Goal: Task Accomplishment & Management: Complete application form

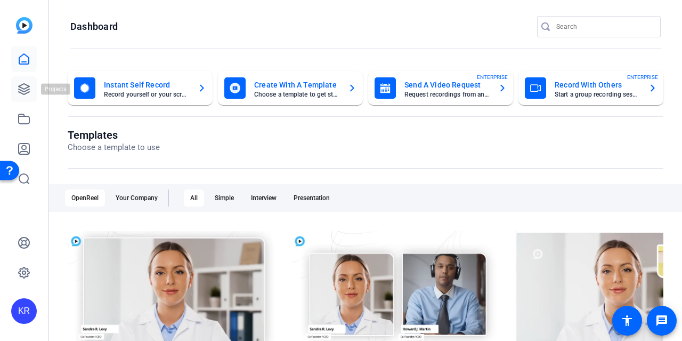
click at [21, 91] on icon at bounding box center [24, 89] width 13 height 13
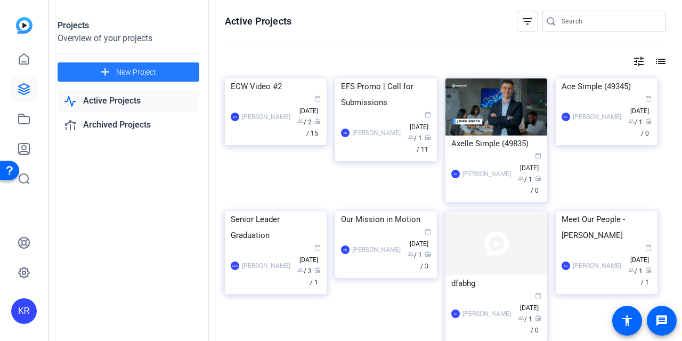
click at [155, 78] on span at bounding box center [129, 72] width 142 height 26
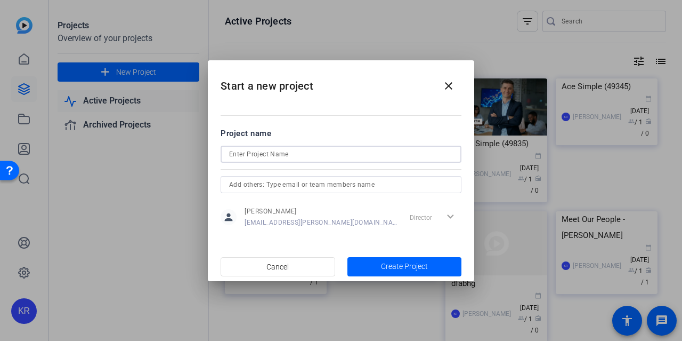
click at [322, 155] on input at bounding box center [341, 154] width 224 height 13
type input "ECW Video #3"
click at [427, 272] on span "button" at bounding box center [404, 267] width 115 height 26
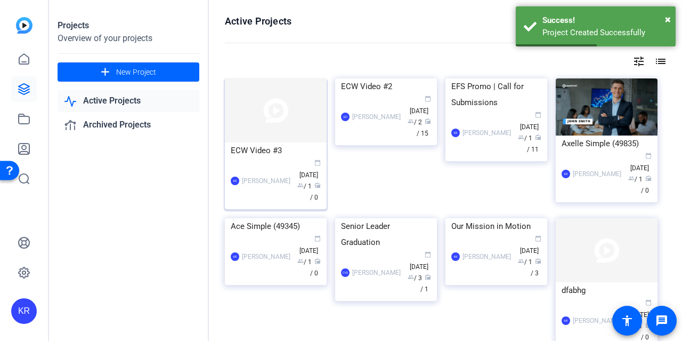
click at [265, 128] on img at bounding box center [276, 110] width 102 height 64
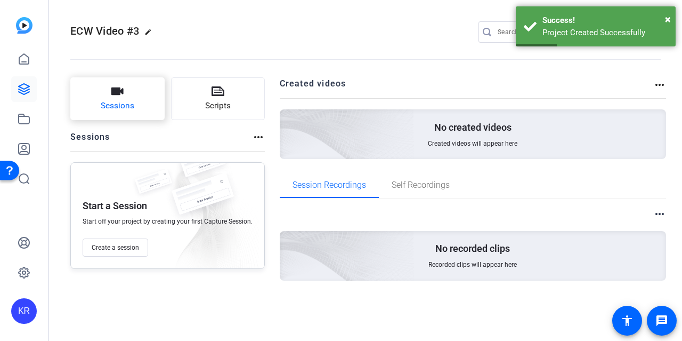
click at [134, 99] on button "Sessions" at bounding box center [117, 98] width 94 height 43
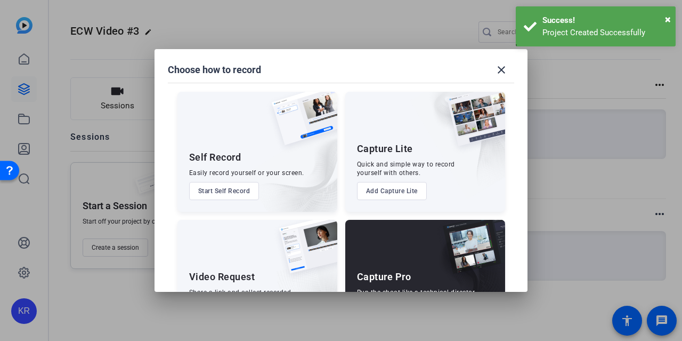
scroll to position [58, 0]
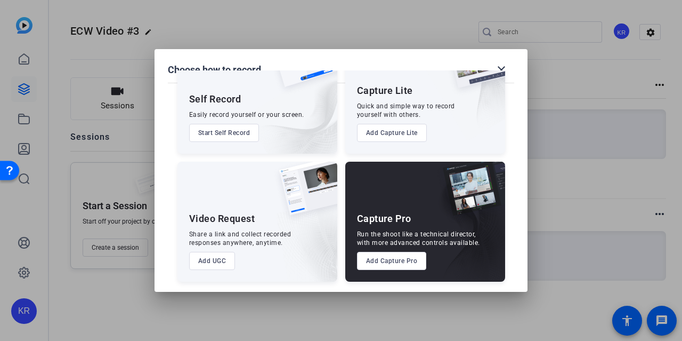
click at [207, 252] on button "Add UGC" at bounding box center [212, 261] width 46 height 18
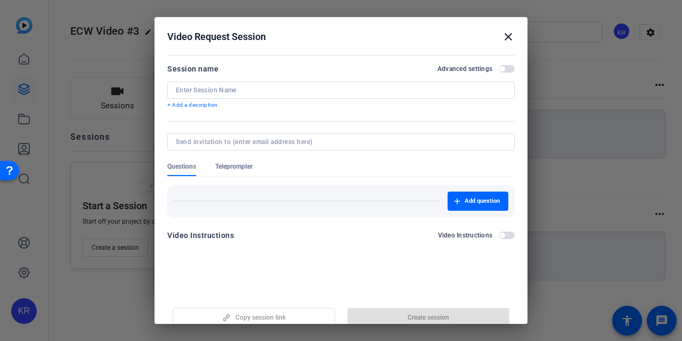
click at [274, 86] on input at bounding box center [341, 90] width 330 height 9
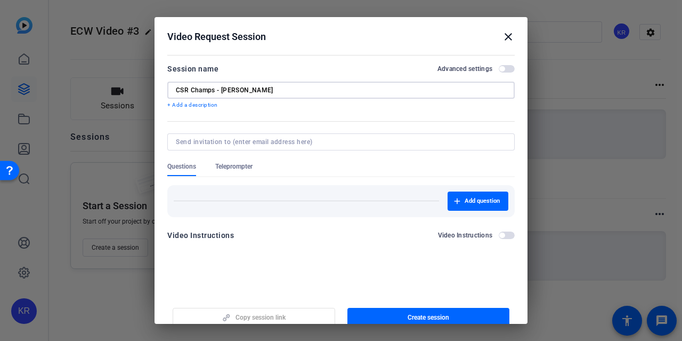
click at [215, 93] on input "CSR Champs - Tim" at bounding box center [341, 90] width 330 height 9
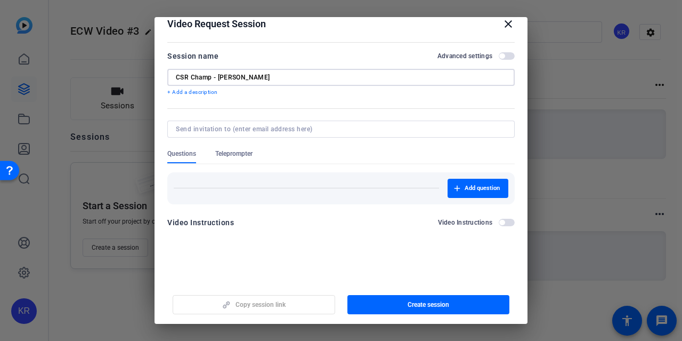
type input "CSR Champ - Tim"
click at [502, 221] on span "button" at bounding box center [507, 222] width 16 height 7
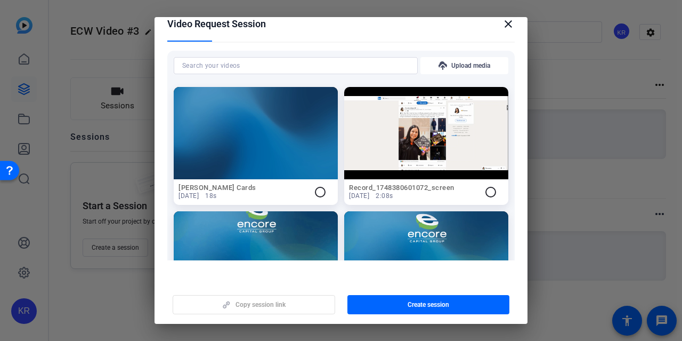
scroll to position [101, 0]
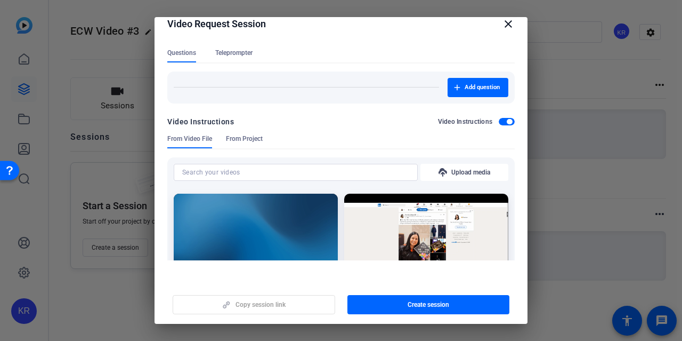
click at [507, 120] on span "button" at bounding box center [509, 121] width 5 height 5
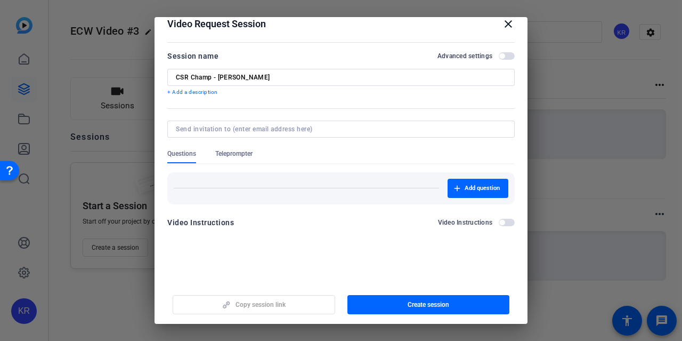
scroll to position [0, 0]
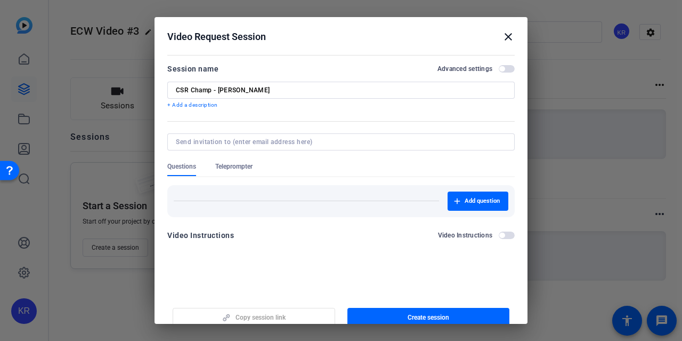
click at [502, 68] on span "button" at bounding box center [507, 68] width 16 height 7
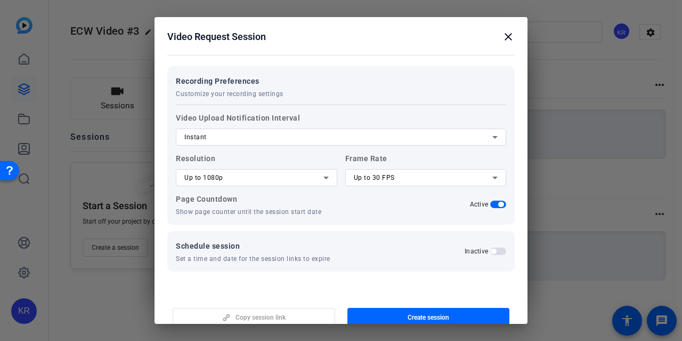
scroll to position [203, 0]
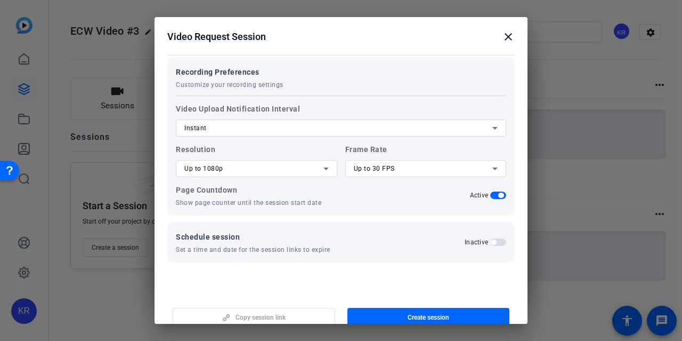
click at [308, 122] on div "Instant" at bounding box center [338, 128] width 308 height 13
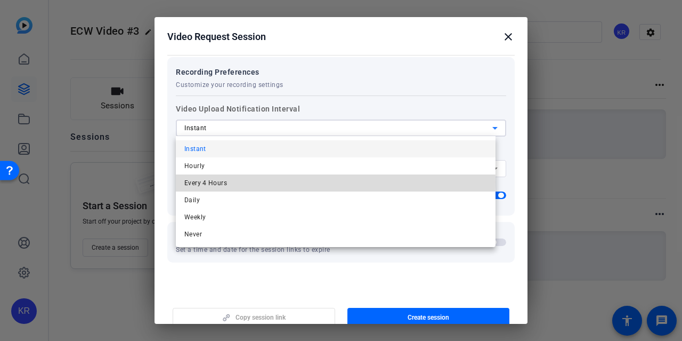
click at [305, 182] on mat-option "Every 4 Hours" at bounding box center [336, 182] width 320 height 17
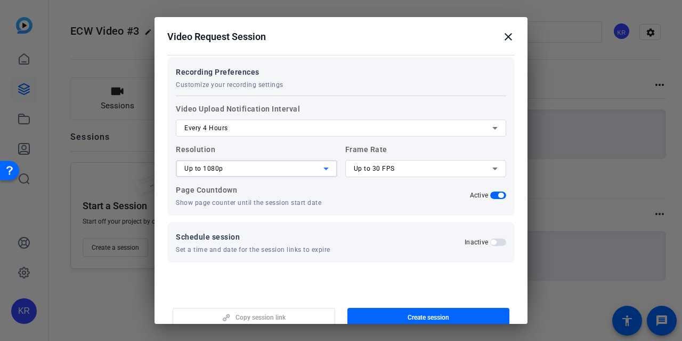
click at [274, 171] on div "Up to 1080p" at bounding box center [253, 168] width 139 height 13
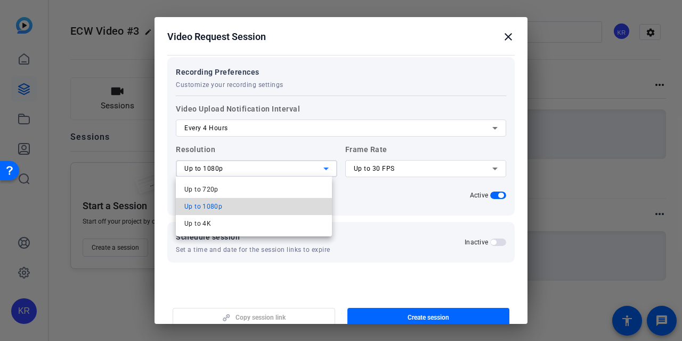
click at [279, 206] on mat-option "Up to 1080p" at bounding box center [254, 206] width 156 height 17
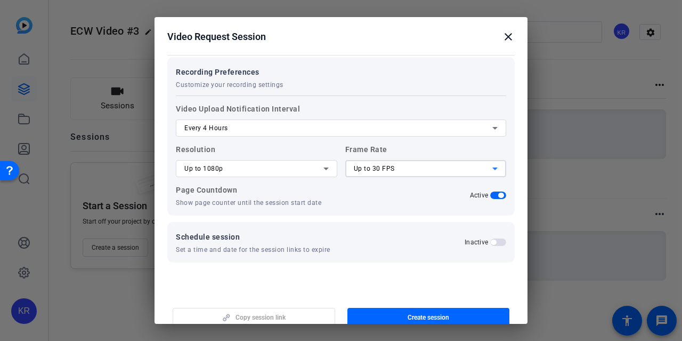
click at [401, 169] on div "Up to 30 FPS" at bounding box center [423, 168] width 139 height 13
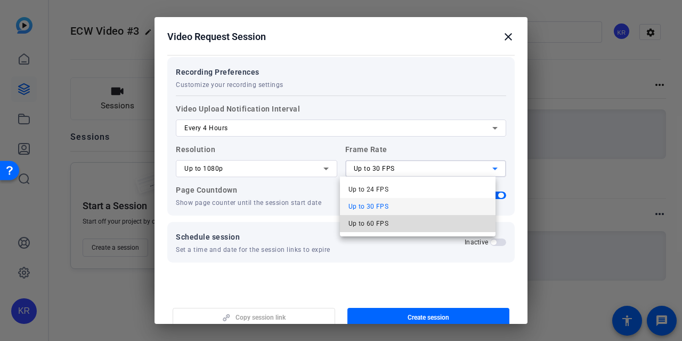
click at [385, 225] on span "Up to 60 FPS" at bounding box center [369, 223] width 41 height 13
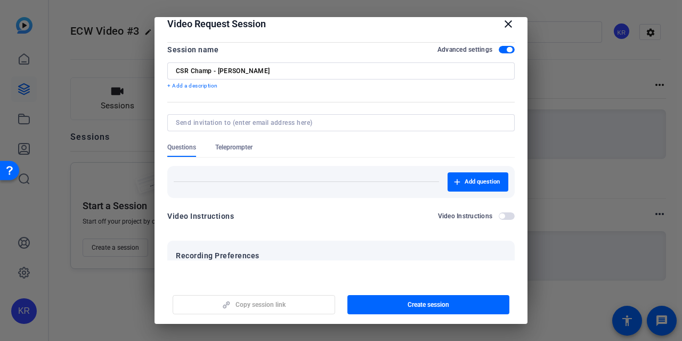
scroll to position [0, 0]
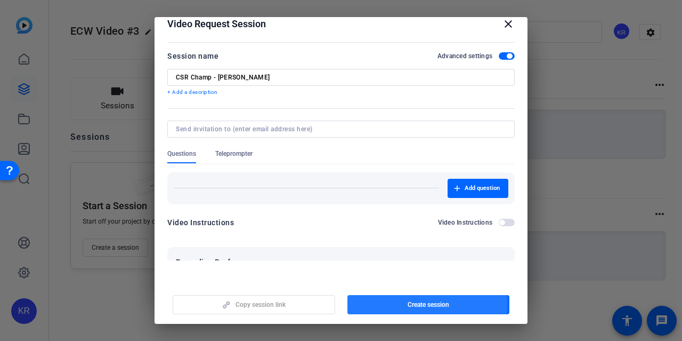
click at [408, 304] on span "Create session" at bounding box center [429, 304] width 42 height 9
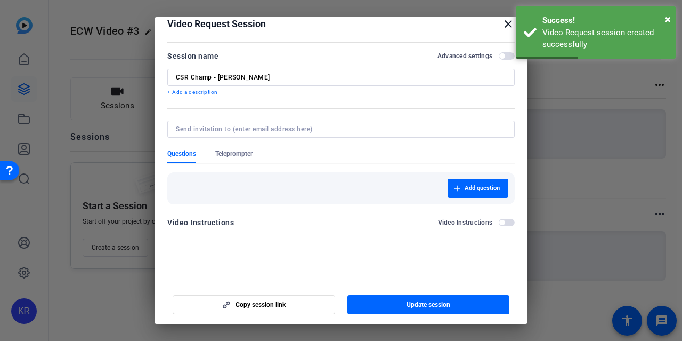
click at [181, 154] on span "Questions" at bounding box center [181, 153] width 29 height 9
click at [465, 187] on span "Add question" at bounding box center [482, 188] width 35 height 9
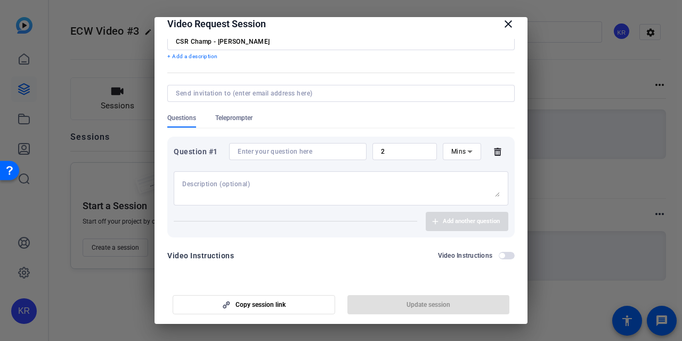
scroll to position [54, 0]
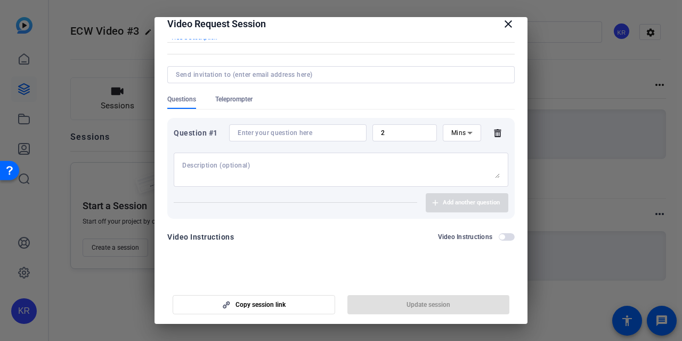
click at [247, 98] on span "Teleprompter" at bounding box center [233, 99] width 37 height 9
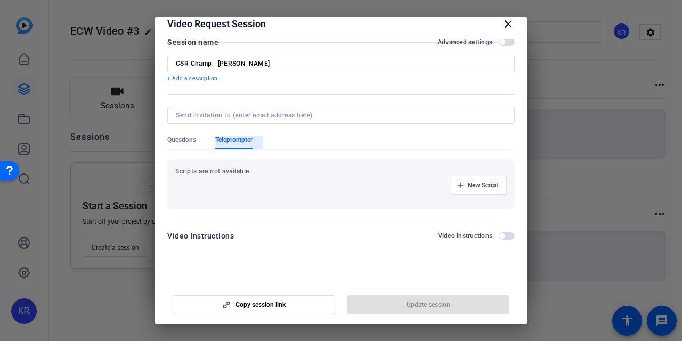
scroll to position [0, 0]
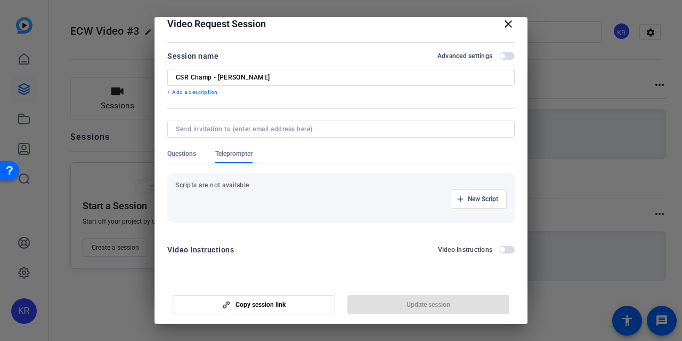
click at [220, 188] on p "Scripts are not available" at bounding box center [340, 185] width 331 height 9
click at [473, 203] on span "button" at bounding box center [478, 199] width 55 height 26
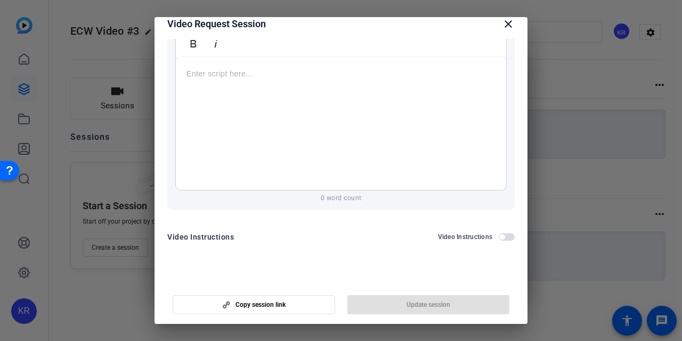
scroll to position [69, 0]
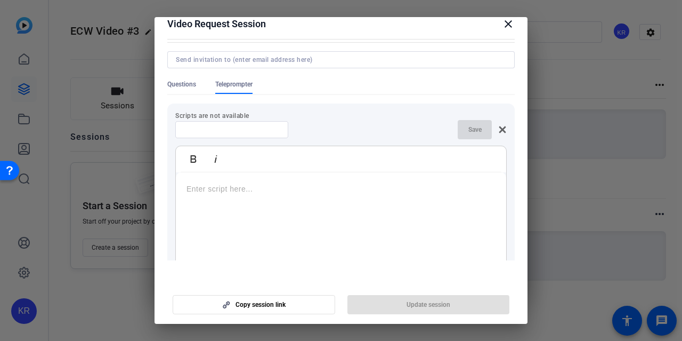
click at [241, 131] on input at bounding box center [232, 129] width 96 height 9
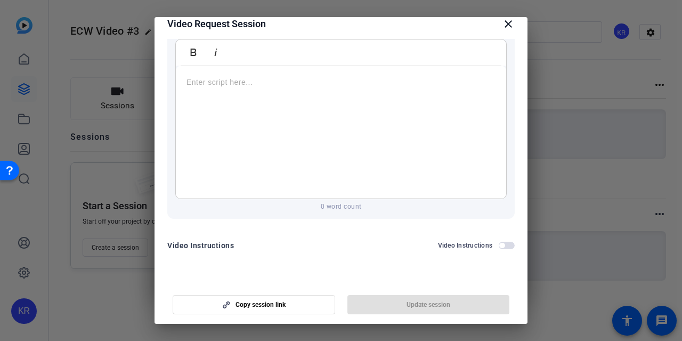
scroll to position [193, 0]
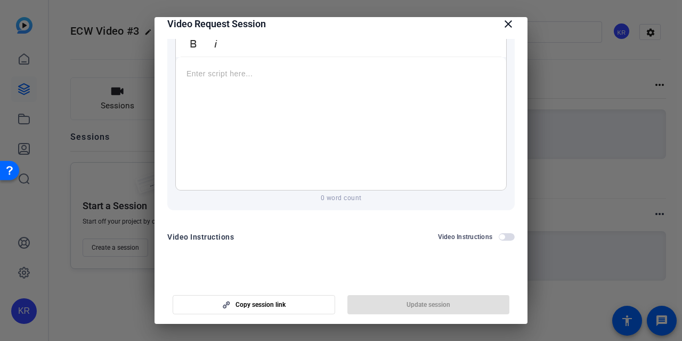
click at [341, 124] on div at bounding box center [341, 123] width 330 height 133
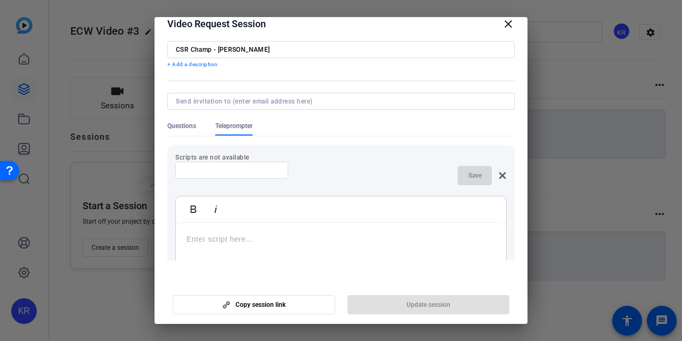
scroll to position [27, 0]
click at [238, 245] on div at bounding box center [341, 289] width 330 height 133
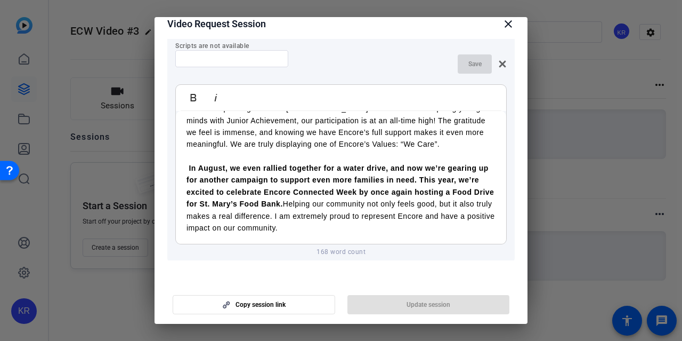
scroll to position [140, 0]
click at [189, 166] on strong "In August, we even rallied together for a water drive, and now we’re gearing up…" at bounding box center [341, 185] width 308 height 44
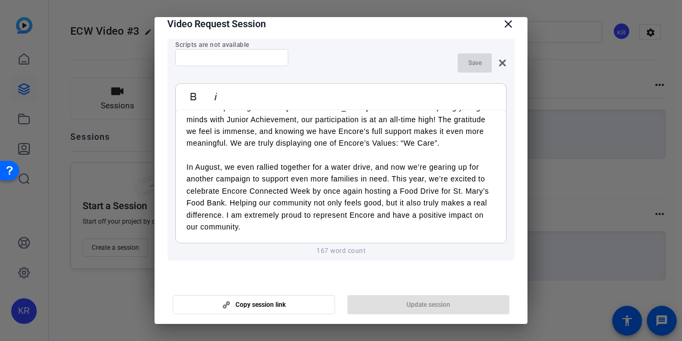
scroll to position [0, 0]
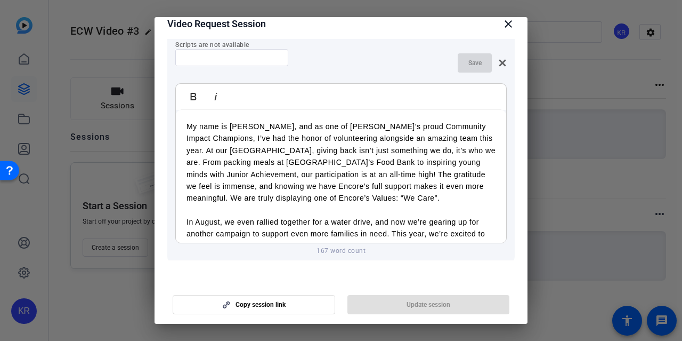
click at [224, 169] on p "My name is Tim Bolin, and as one of Encore’s proud Community Impact Champions, …" at bounding box center [341, 162] width 309 height 84
click at [205, 152] on p "My name is Tim Bolin, and as one of Encore’s proud Community Impact Champions, …" at bounding box center [341, 162] width 309 height 84
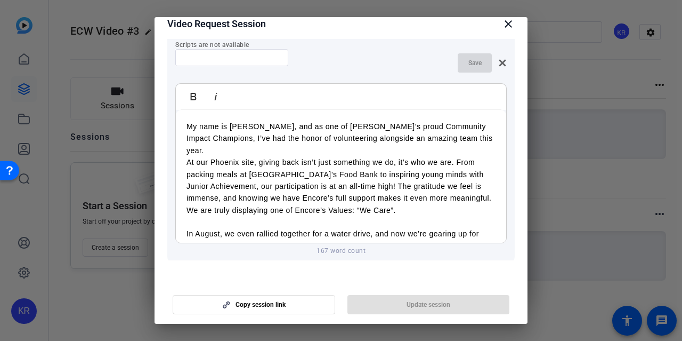
click at [455, 160] on p "At our Phoenix site, giving back isn’t just something we do, it’s who we are. F…" at bounding box center [341, 186] width 309 height 60
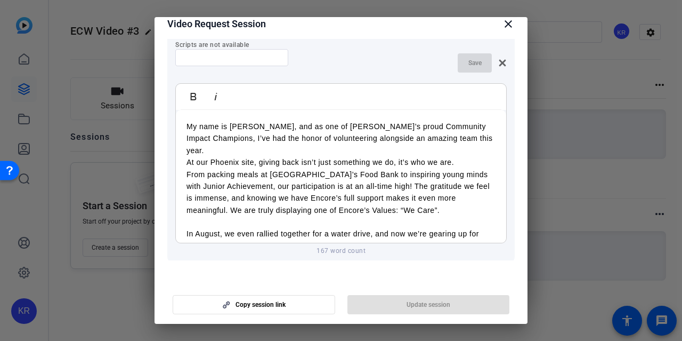
click at [375, 184] on p "From packing meals at St. Mary’s Food Bank to inspiring young minds with Junior…" at bounding box center [341, 192] width 309 height 48
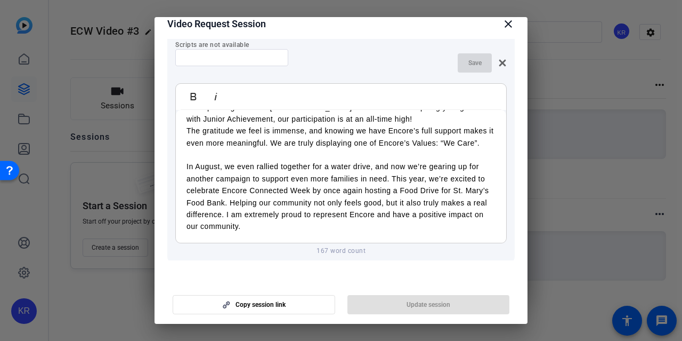
scroll to position [71, 0]
click at [301, 136] on p "The gratitude we feel is immense, and knowing we have Encore’s full support mak…" at bounding box center [341, 137] width 309 height 24
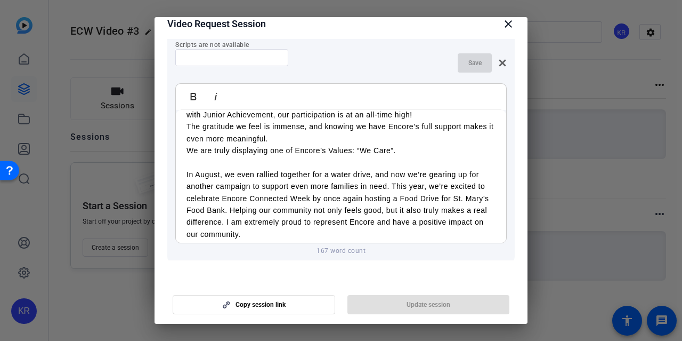
scroll to position [79, 0]
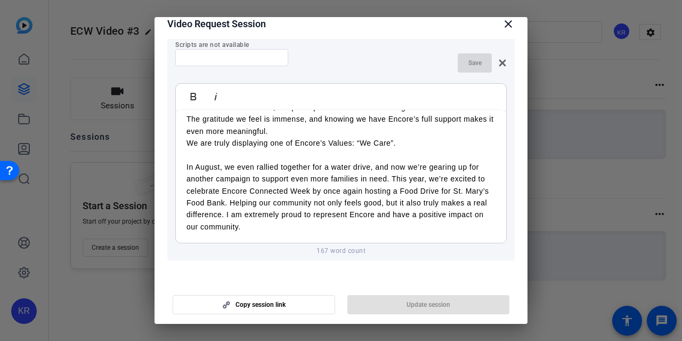
click at [265, 149] on p at bounding box center [341, 155] width 309 height 12
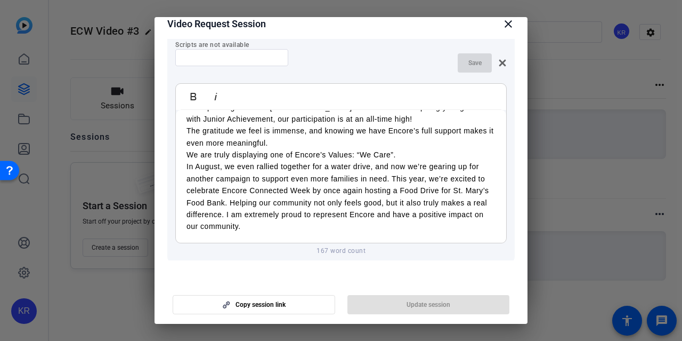
scroll to position [152, 0]
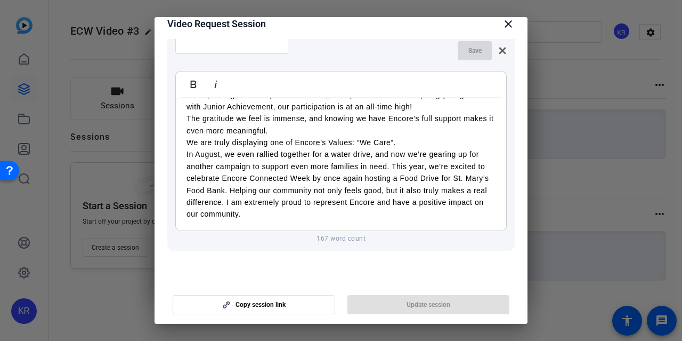
click at [393, 167] on p "In August, we even rallied together for a water drive, and now we’re gearing up…" at bounding box center [341, 183] width 309 height 71
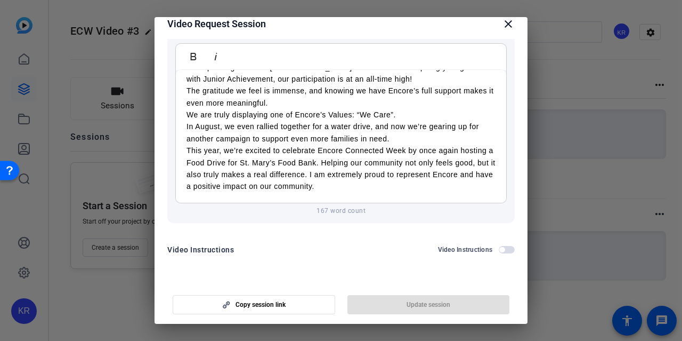
scroll to position [181, 0]
click at [358, 160] on p "This year, we’re excited to celebrate Encore Connected Week by once again hosti…" at bounding box center [341, 167] width 309 height 48
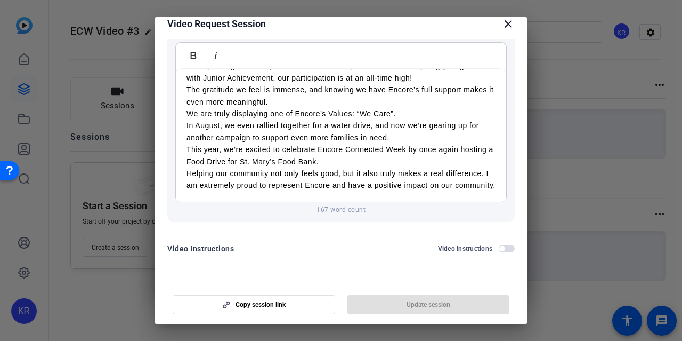
scroll to position [79, 0]
click at [224, 174] on p "Helping our community not only feels good, but it also truly makes a real diffe…" at bounding box center [341, 179] width 309 height 24
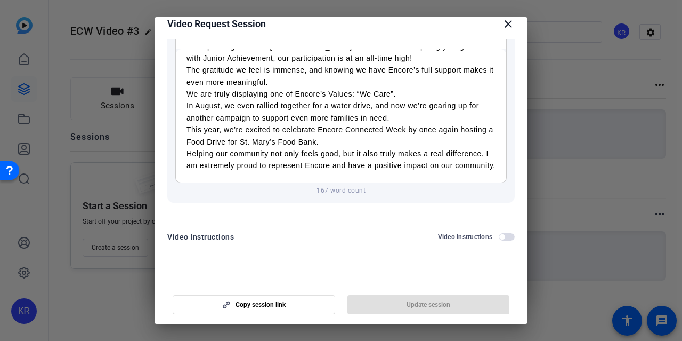
click at [225, 152] on p "Helping our community not only feels good, but it also truly makes a real diffe…" at bounding box center [341, 160] width 309 height 24
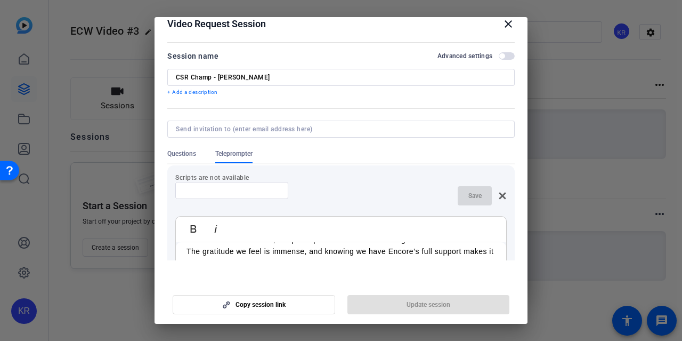
scroll to position [0, 0]
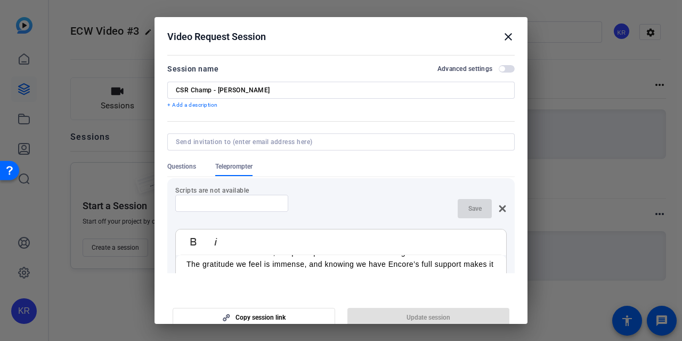
click at [250, 203] on input at bounding box center [232, 203] width 96 height 9
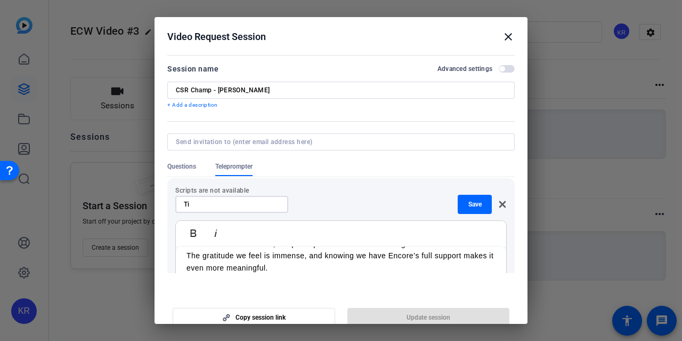
type input "T"
type input "Script - Tim"
click at [468, 201] on span "Save" at bounding box center [474, 204] width 13 height 9
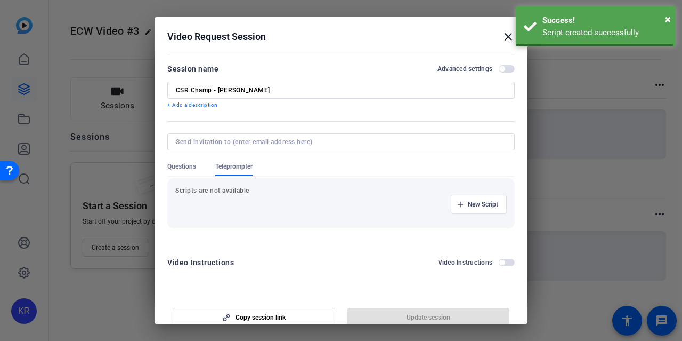
scroll to position [7, 0]
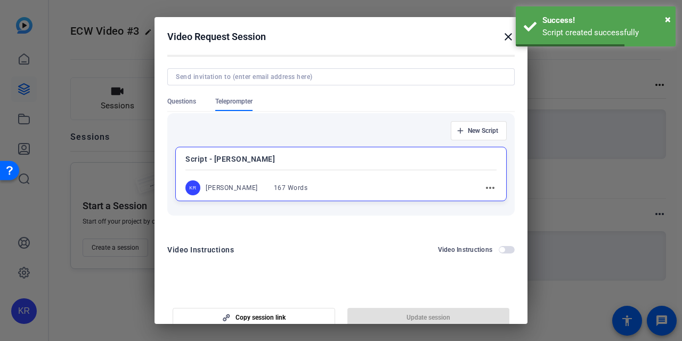
click at [484, 193] on mat-icon "more_horiz" at bounding box center [490, 187] width 13 height 13
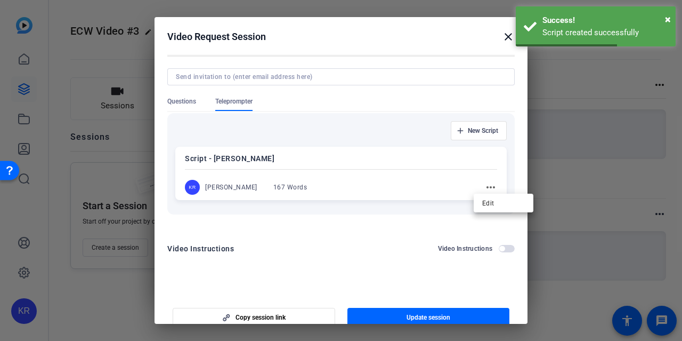
scroll to position [64, 0]
click at [440, 195] on div at bounding box center [341, 170] width 682 height 341
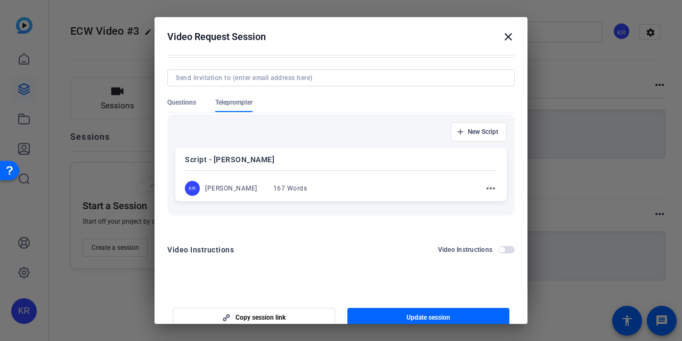
scroll to position [0, 0]
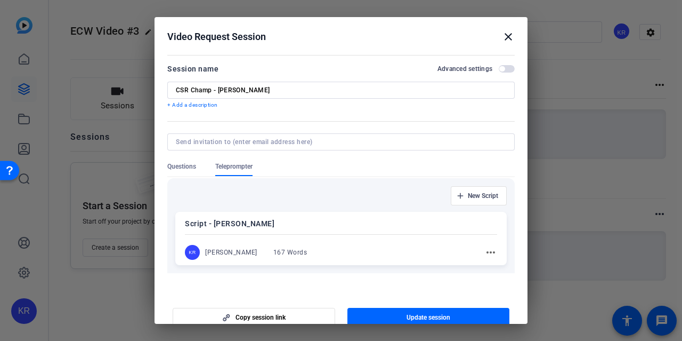
click at [501, 67] on span "button" at bounding box center [507, 68] width 16 height 7
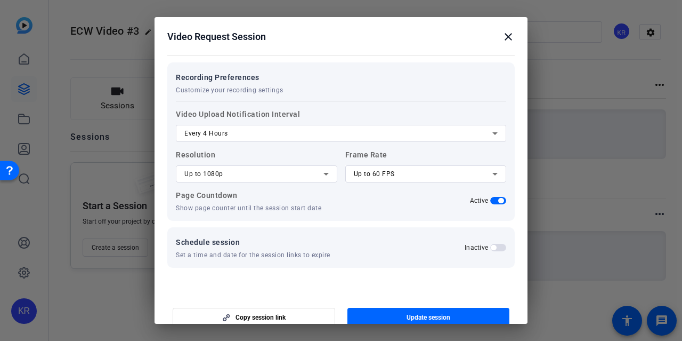
scroll to position [281, 0]
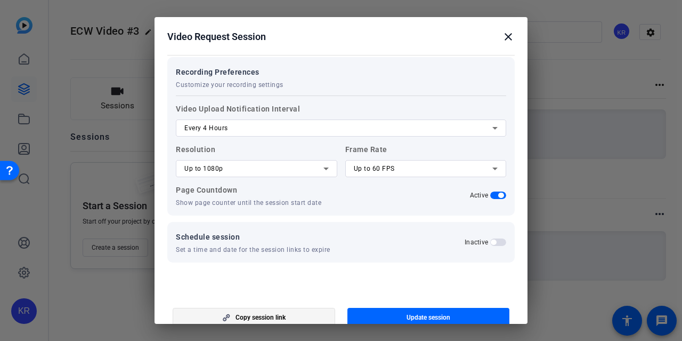
click at [294, 316] on span "button" at bounding box center [253, 317] width 161 height 26
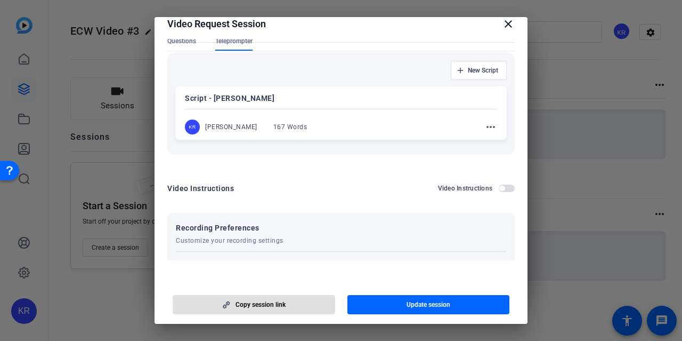
scroll to position [113, 0]
click at [388, 299] on span "button" at bounding box center [428, 305] width 163 height 26
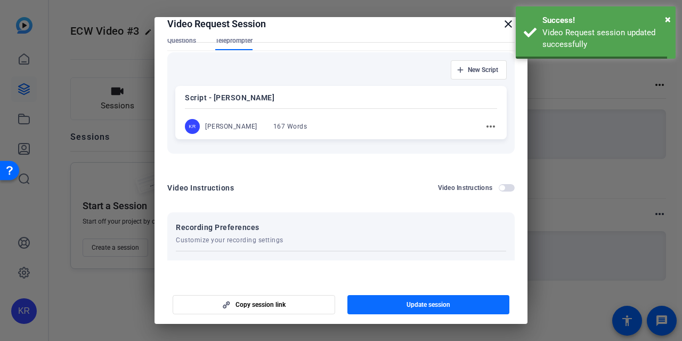
scroll to position [64, 0]
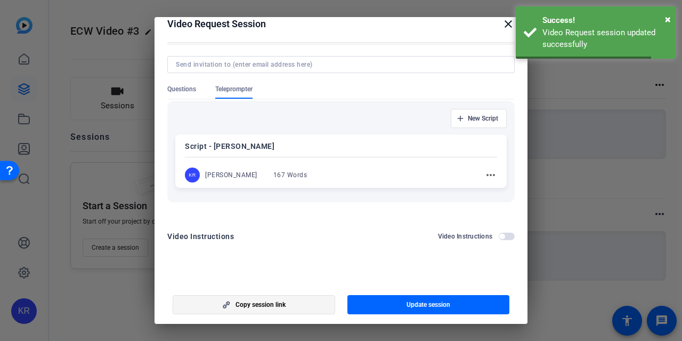
click at [315, 306] on span "button" at bounding box center [253, 305] width 161 height 26
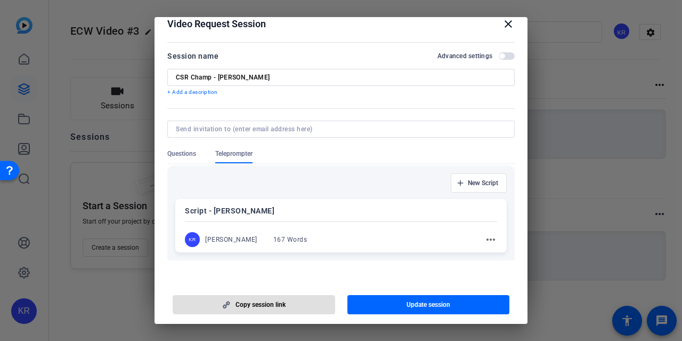
scroll to position [64, 0]
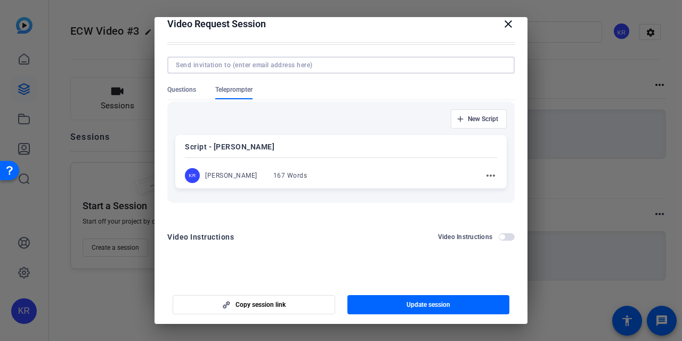
click at [296, 61] on input at bounding box center [339, 65] width 326 height 9
click at [489, 174] on div "Script - Tim KR Korah Robinson 167 Words more_horiz" at bounding box center [340, 161] width 331 height 53
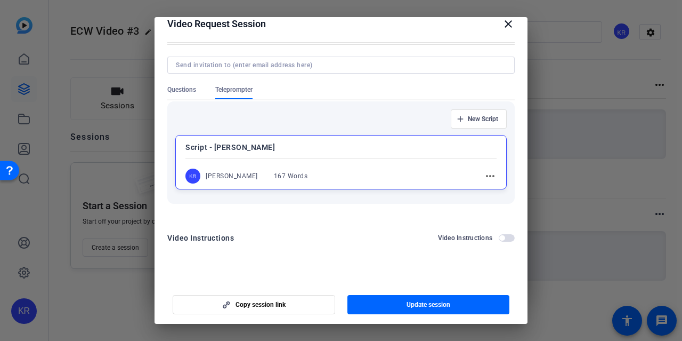
click at [484, 173] on mat-icon "more_horiz" at bounding box center [490, 175] width 13 height 13
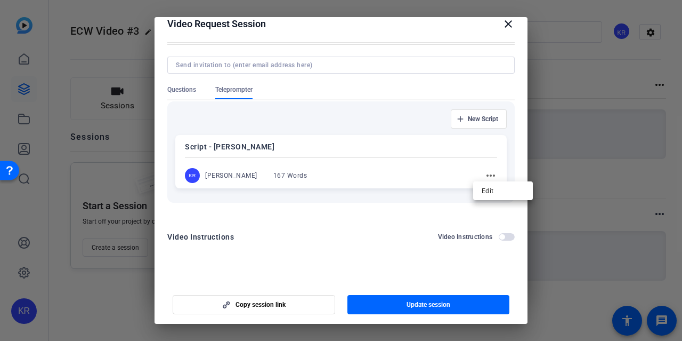
click at [480, 173] on div at bounding box center [341, 170] width 682 height 341
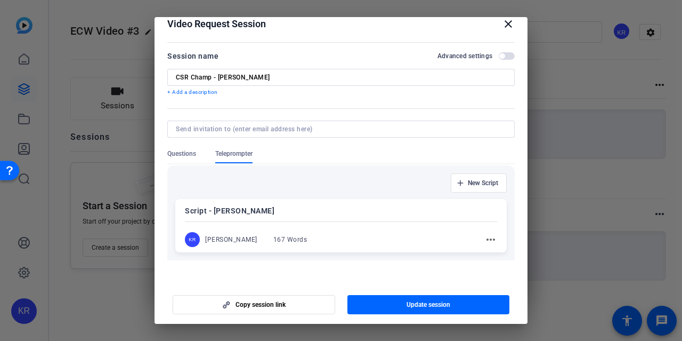
click at [500, 54] on span "button" at bounding box center [507, 55] width 16 height 7
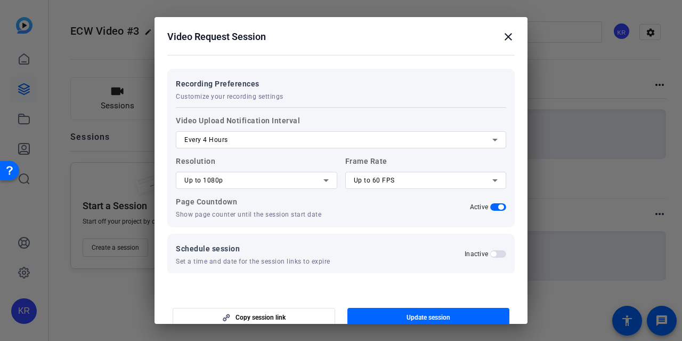
scroll to position [281, 0]
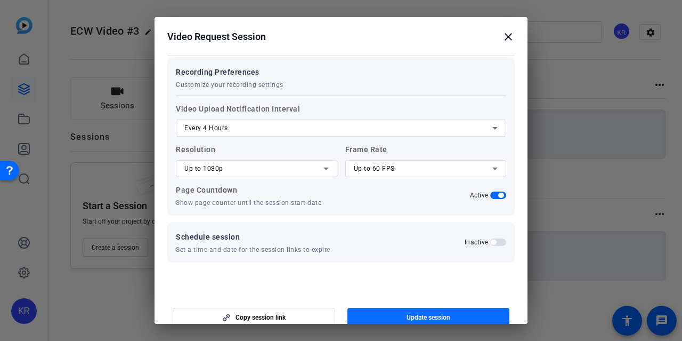
click at [412, 317] on span "Update session" at bounding box center [429, 317] width 44 height 9
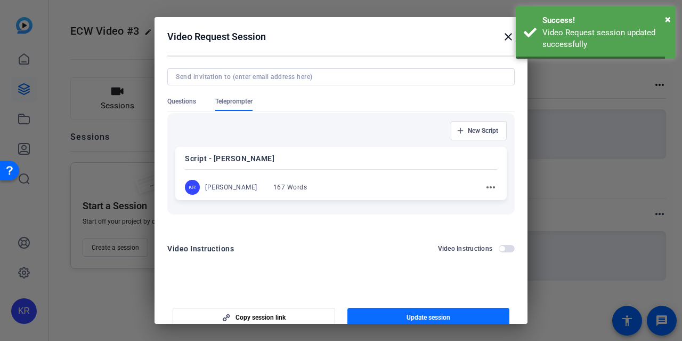
scroll to position [64, 0]
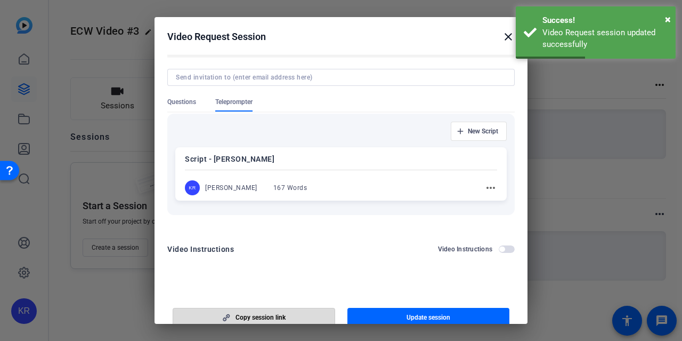
click at [303, 312] on span "button" at bounding box center [253, 317] width 161 height 26
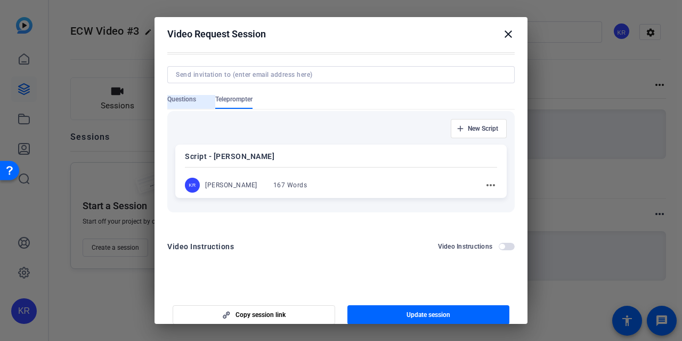
click at [192, 102] on span "Questions" at bounding box center [181, 99] width 29 height 9
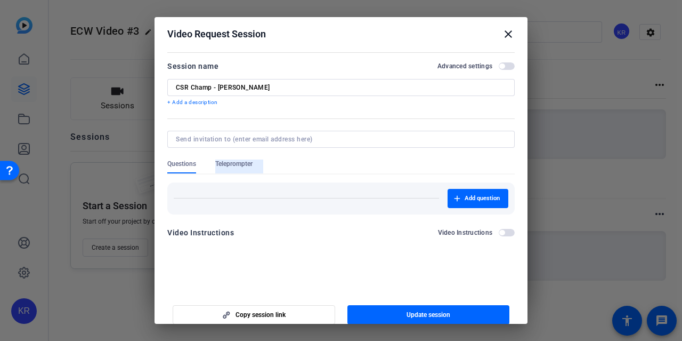
click at [237, 163] on span "Teleprompter" at bounding box center [233, 163] width 37 height 9
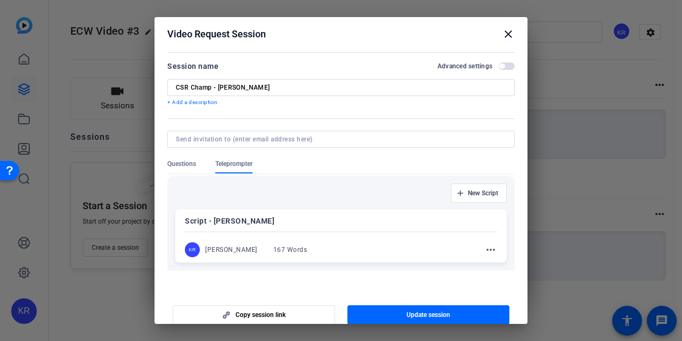
click at [196, 163] on span "Questions" at bounding box center [181, 163] width 29 height 9
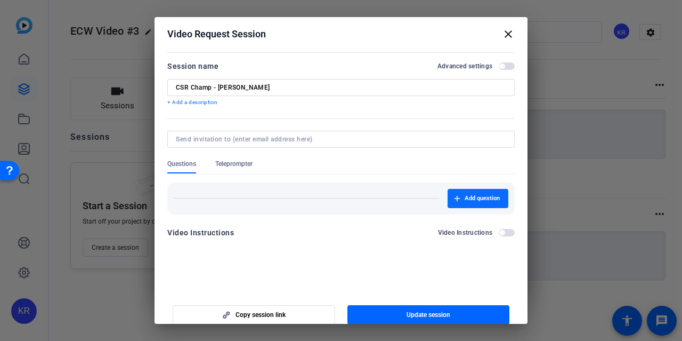
click at [465, 195] on span "Add question" at bounding box center [482, 198] width 35 height 9
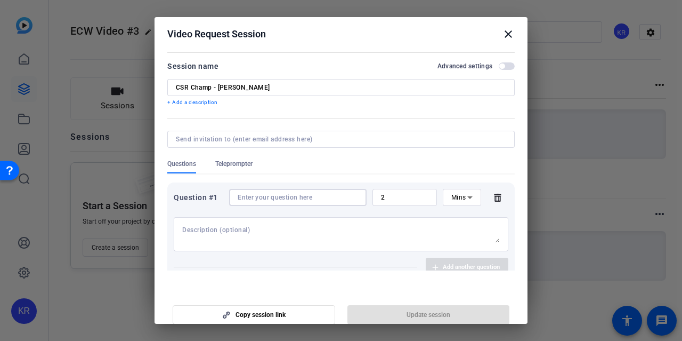
click at [274, 199] on input at bounding box center [298, 197] width 120 height 9
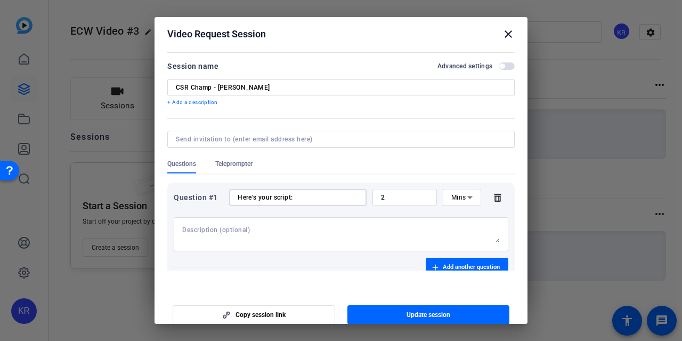
type input "Here's your script:"
click at [308, 227] on textarea at bounding box center [341, 233] width 318 height 17
paste textarea "https://capture.openreel.com/ugc-subject/116603556a1f15cc1451931349f595d53b94d3…"
type textarea "https://capture.openreel.com/ugc-subject/116603556a1f15cc1451931349f595d53b94d3…"
paste textarea "My name is Tim Bolin, and as one of Encore’s proud Community Impact Champions, …"
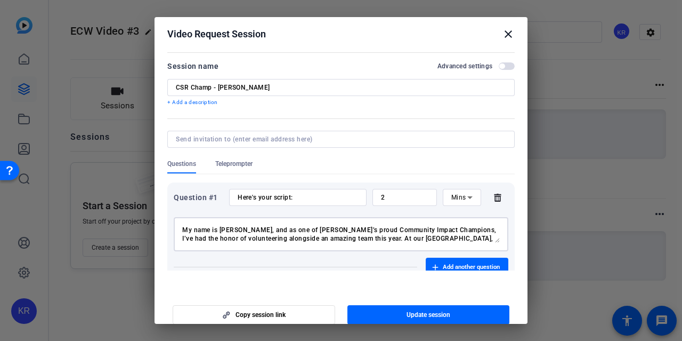
scroll to position [54, 0]
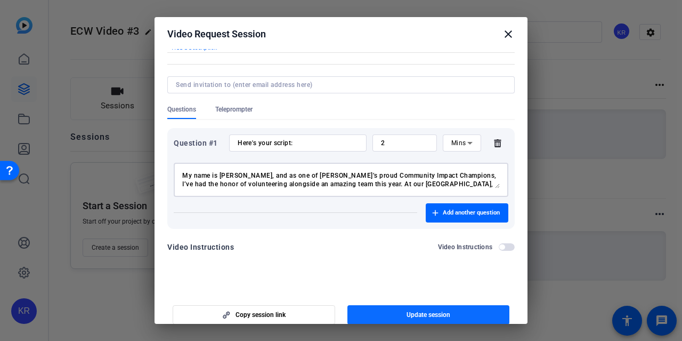
type textarea "My name is Tim Bolin, and as one of Encore’s proud Community Impact Champions, …"
click at [428, 313] on span "Update session" at bounding box center [429, 314] width 44 height 9
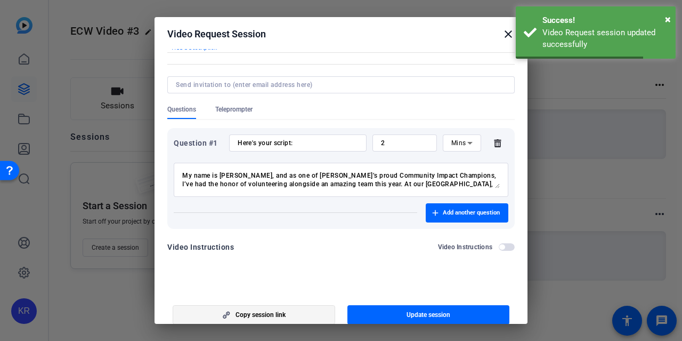
click at [310, 313] on span "button" at bounding box center [253, 315] width 161 height 26
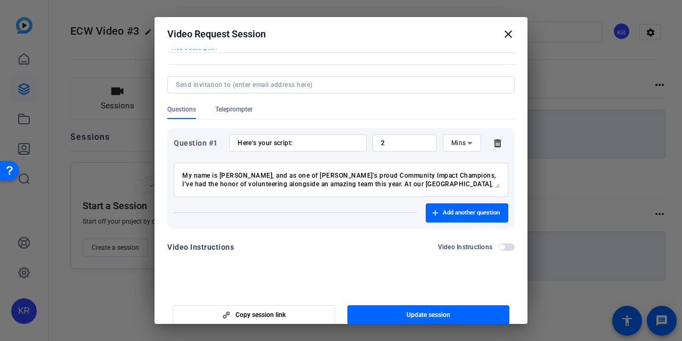
click at [302, 147] on div "Here's your script:" at bounding box center [298, 142] width 120 height 17
paste input "https://capture.openreel.com/ugc-subject/116603556a1f15cc1451931349f595d53b94d3…"
type input "https://capture.openreel.com/ugc-subject/116603556a1f15cc1451931349f595d53b94d3…"
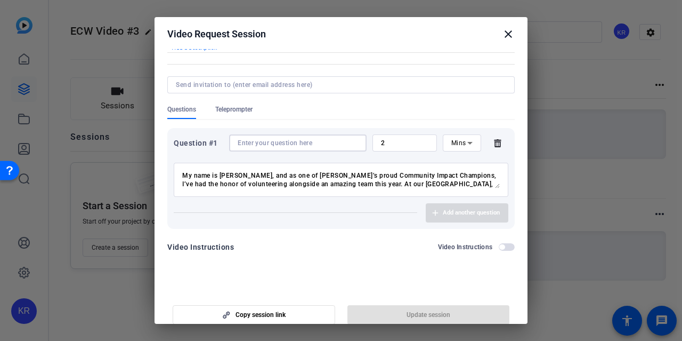
scroll to position [0, 0]
click at [338, 175] on textarea "My name is Tim Bolin, and as one of Encore’s proud Community Impact Champions, …" at bounding box center [341, 179] width 318 height 17
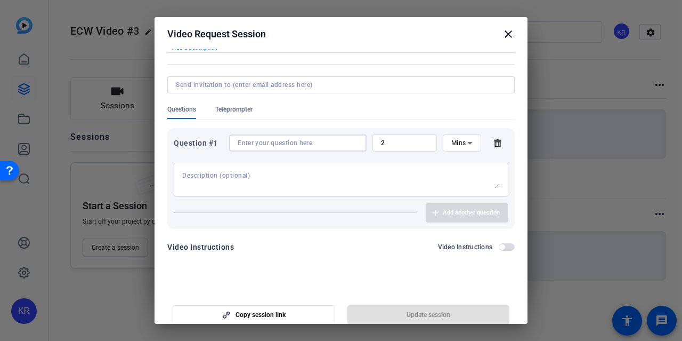
click at [319, 141] on input at bounding box center [298, 143] width 120 height 9
paste input "My name is Tim Bolin, and as one of Encore’s proud Community Impact Champions, …"
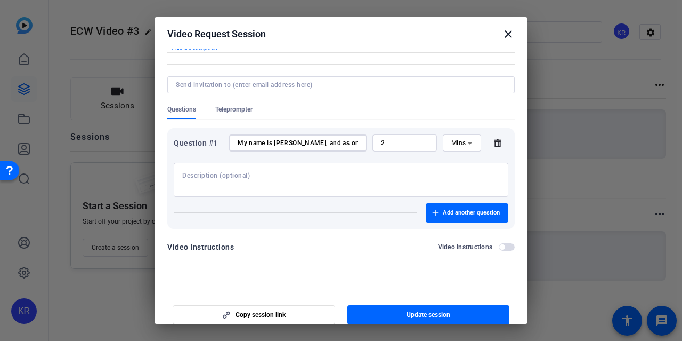
scroll to position [0, 2841]
type input "My name is Tim Bolin, and as one of Encore’s proud Community Impact Champions, …"
click at [414, 145] on input "2" at bounding box center [404, 143] width 47 height 9
click at [464, 144] on icon at bounding box center [470, 142] width 13 height 13
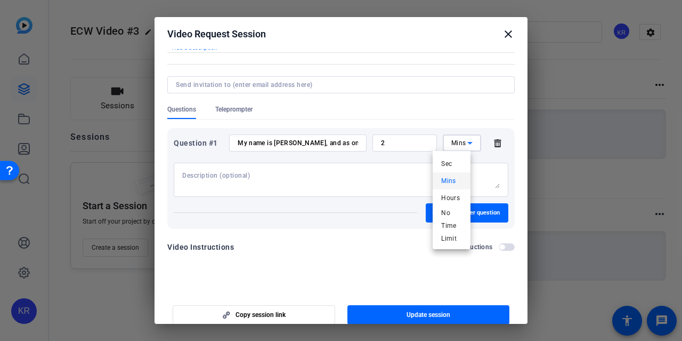
click at [407, 139] on div at bounding box center [341, 170] width 682 height 341
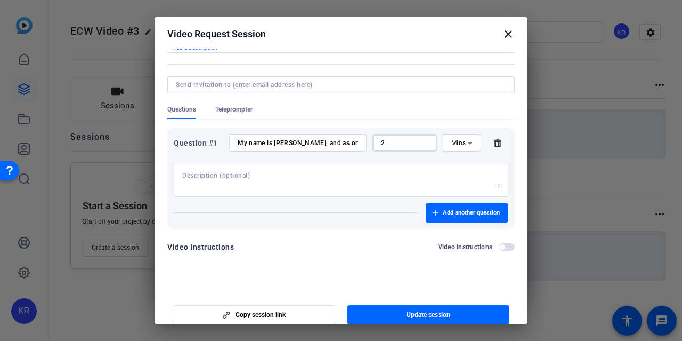
click at [407, 139] on input "2" at bounding box center [404, 143] width 47 height 9
type input "5"
click at [365, 169] on div at bounding box center [341, 180] width 318 height 34
click at [444, 315] on span "Update session" at bounding box center [429, 314] width 44 height 9
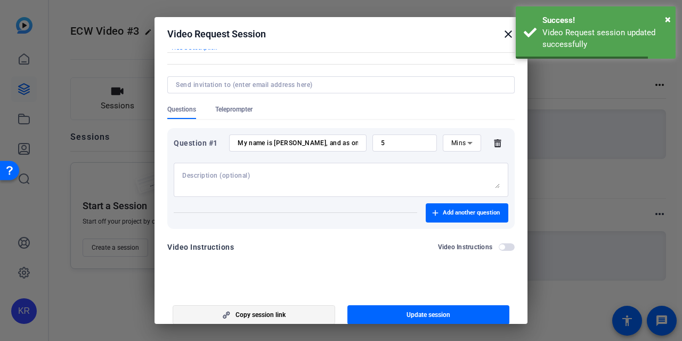
click at [273, 311] on span "Copy session link" at bounding box center [261, 314] width 50 height 9
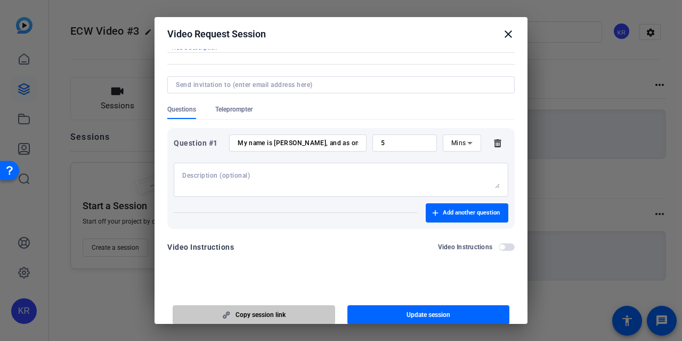
click at [287, 311] on span "button" at bounding box center [253, 315] width 161 height 26
